Goal: Task Accomplishment & Management: Manage account settings

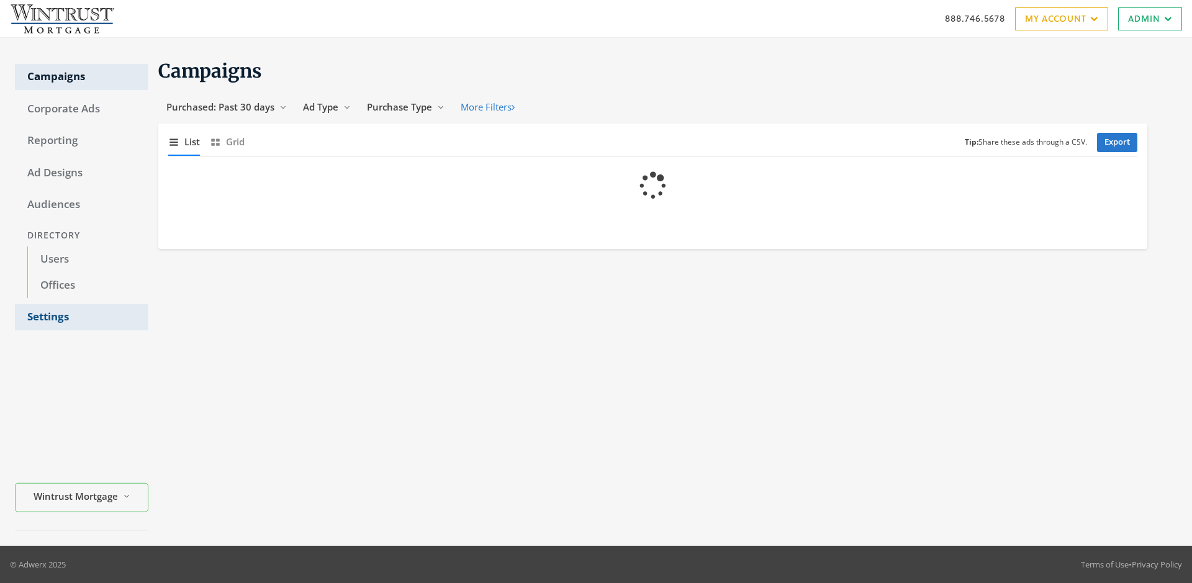
click at [81, 317] on link "Settings" at bounding box center [81, 317] width 133 height 26
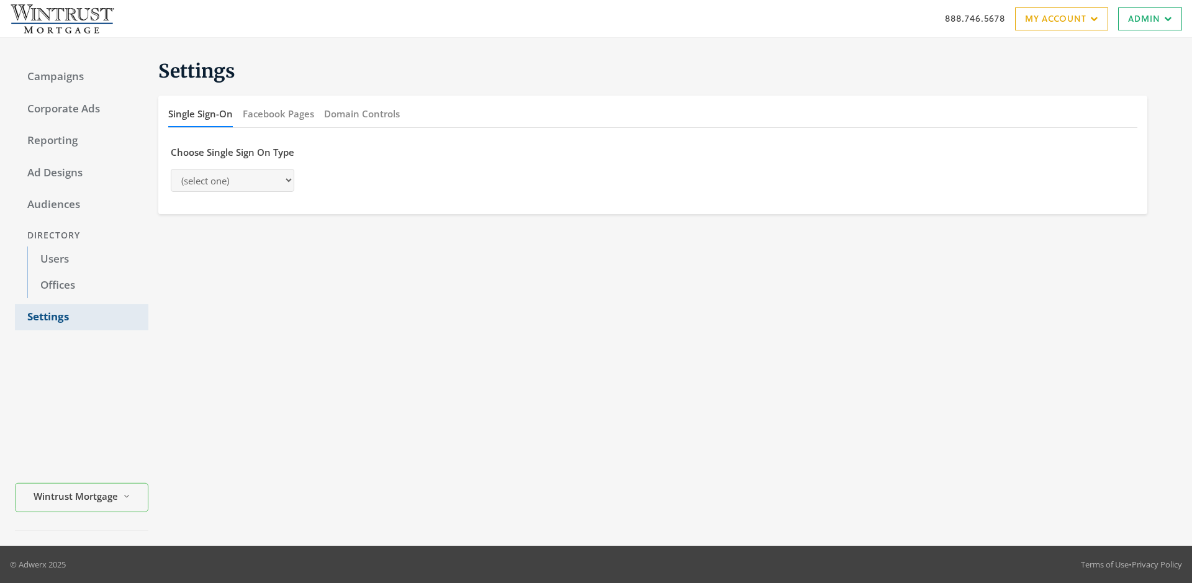
select select "[PERSON_NAME]"
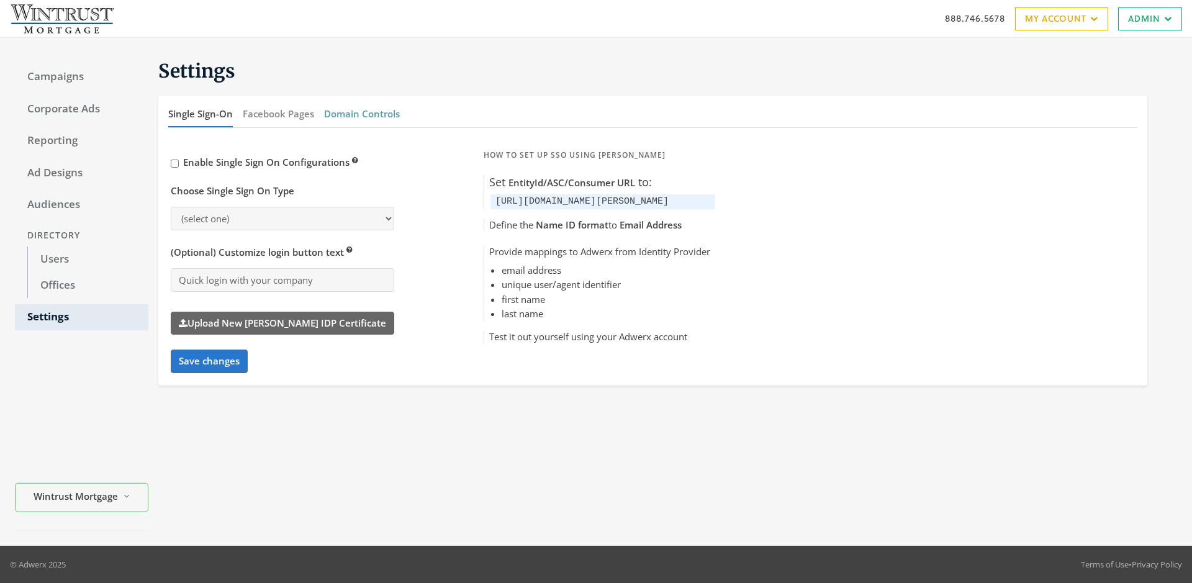
click at [361, 114] on button "Domain Controls" at bounding box center [362, 114] width 76 height 27
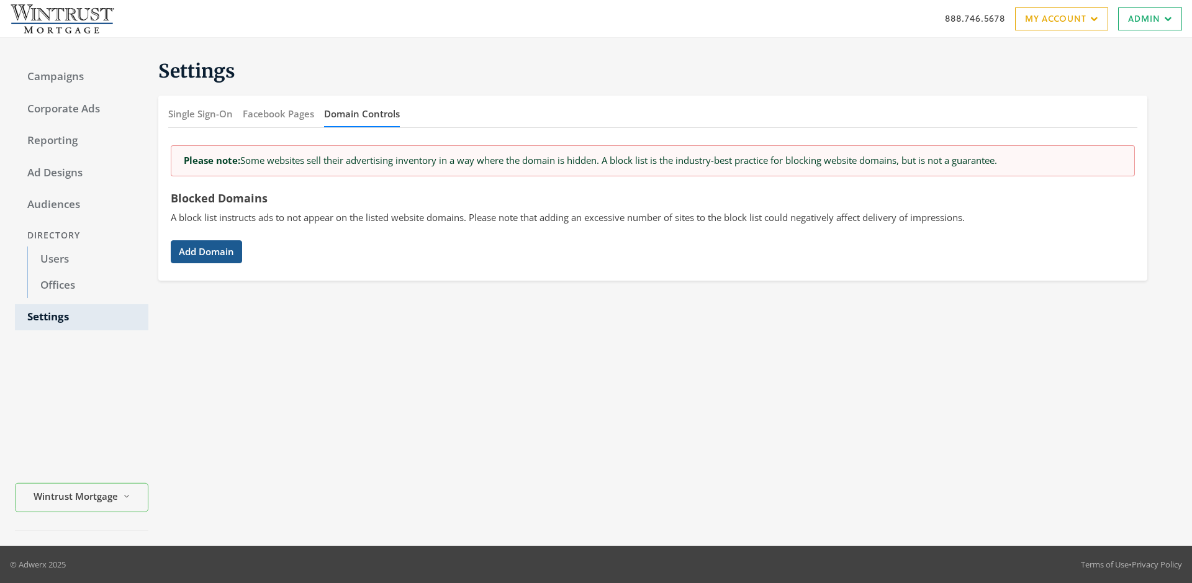
click at [206, 251] on button "Add Domain" at bounding box center [206, 251] width 71 height 23
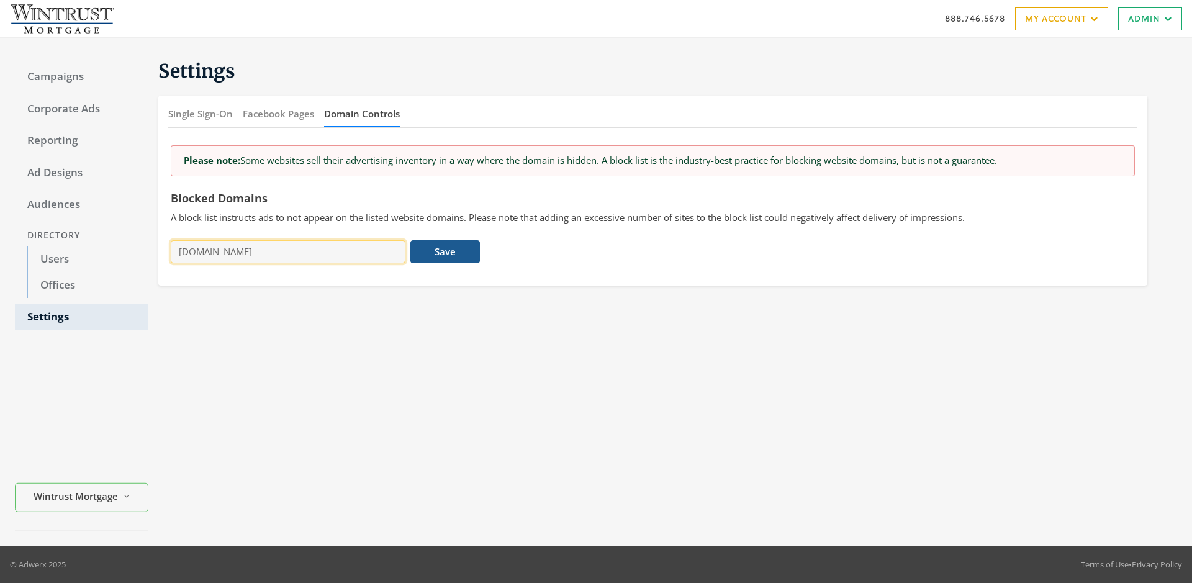
type input "[DOMAIN_NAME]"
click at [445, 251] on button "Save" at bounding box center [444, 251] width 69 height 23
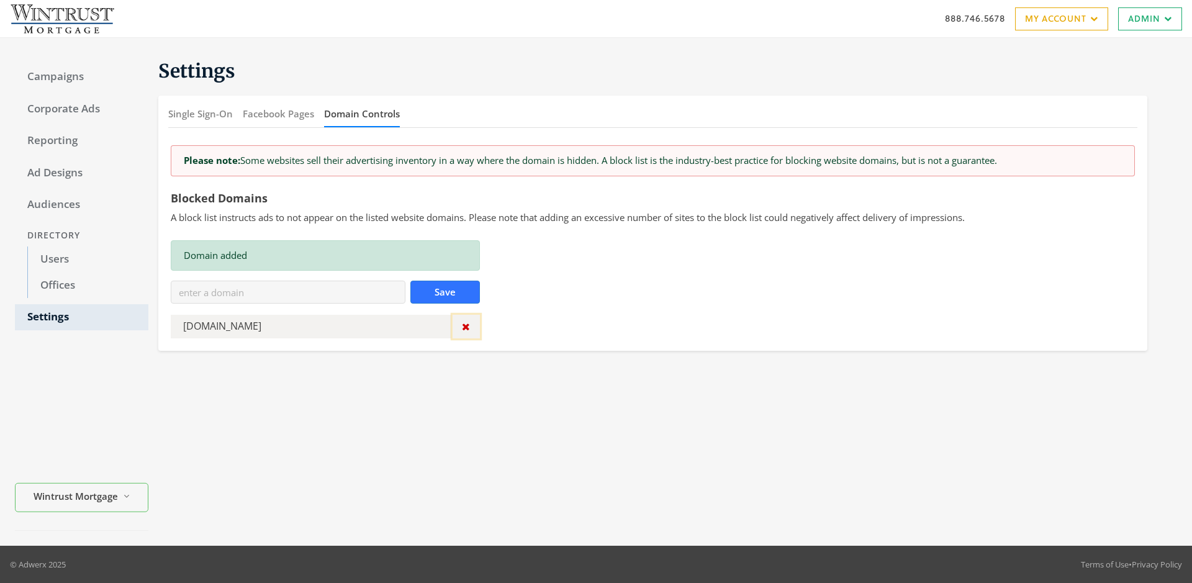
click at [466, 327] on icon "button" at bounding box center [466, 327] width 8 height 10
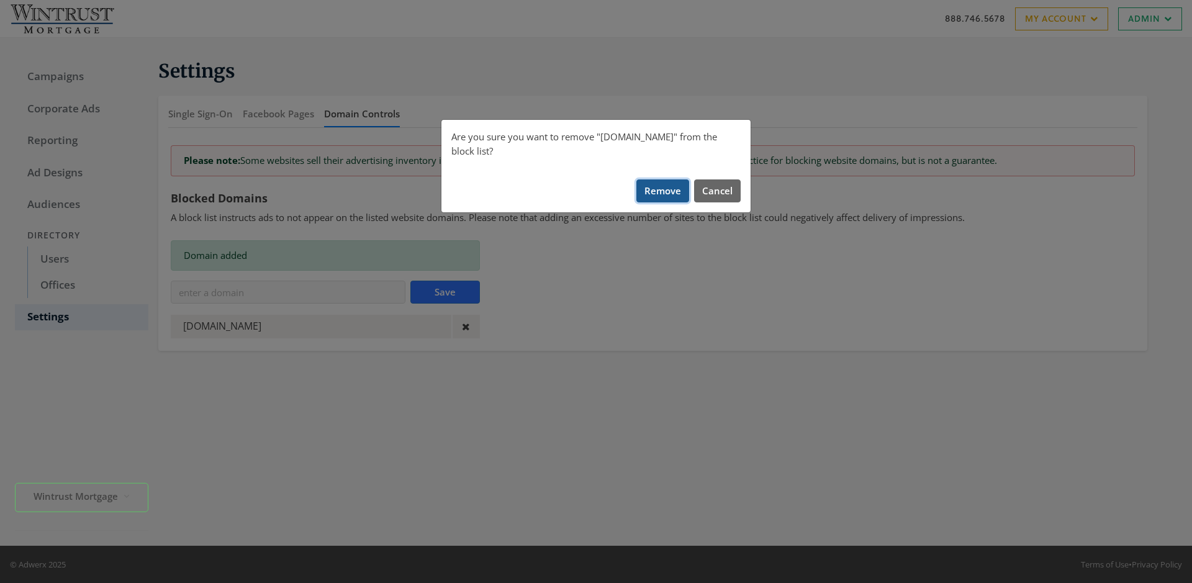
click at [663, 179] on button "Remove" at bounding box center [662, 190] width 53 height 23
